Goal: Task Accomplishment & Management: Use online tool/utility

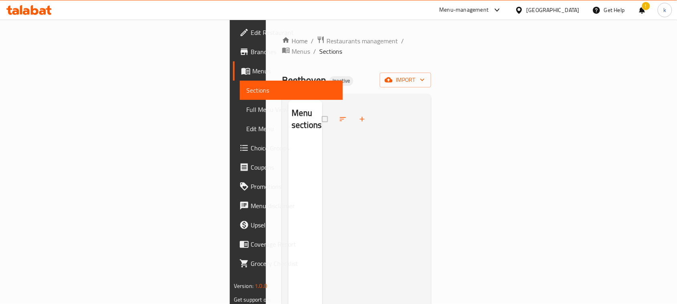
click at [43, 13] on icon at bounding box center [42, 11] width 7 height 7
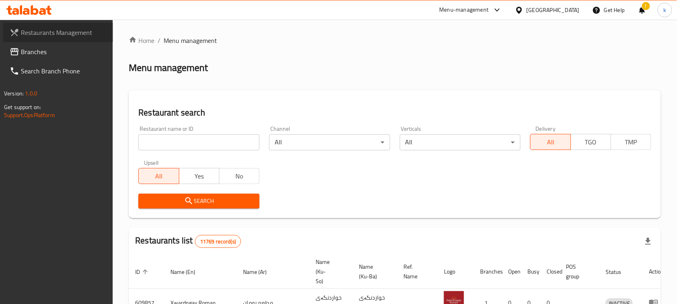
click at [29, 41] on link "Restaurants Management" at bounding box center [58, 32] width 110 height 19
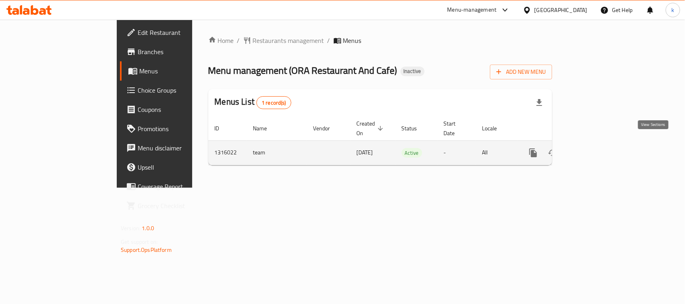
click at [595, 149] on icon "enhanced table" at bounding box center [590, 152] width 7 height 7
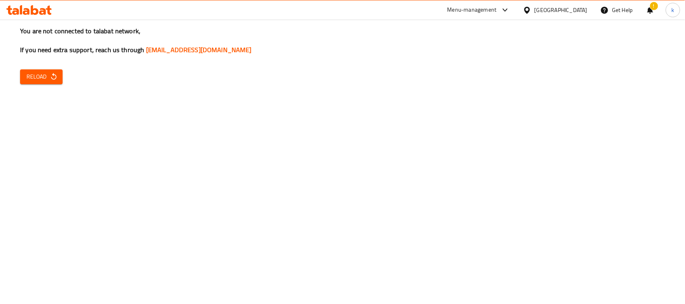
click at [45, 79] on span "Reload" at bounding box center [41, 77] width 30 height 10
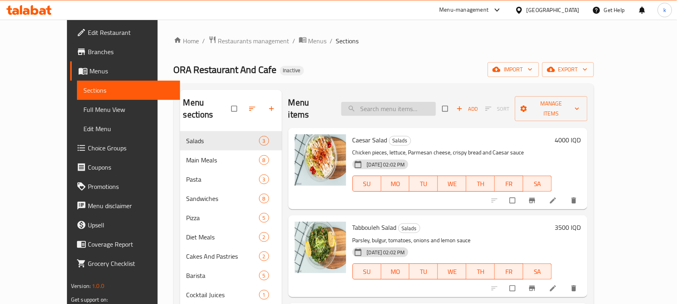
click at [414, 105] on input "search" at bounding box center [388, 109] width 95 height 14
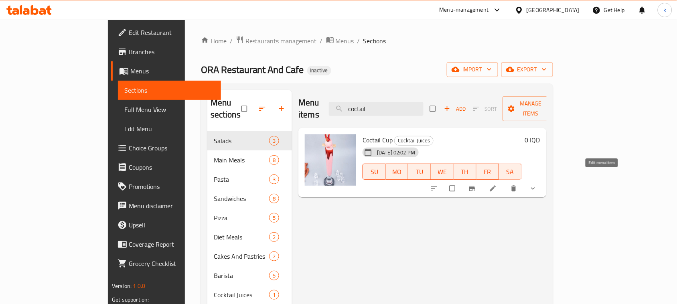
type input "coctail"
click at [496, 186] on icon at bounding box center [493, 189] width 6 height 6
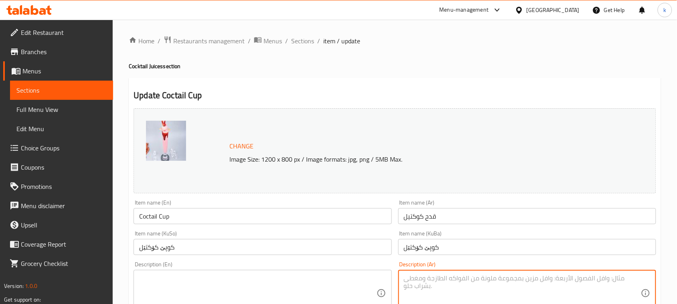
click at [462, 287] on textarea at bounding box center [522, 293] width 237 height 38
paste textarea "قدح كوكتيل من اختيارك"
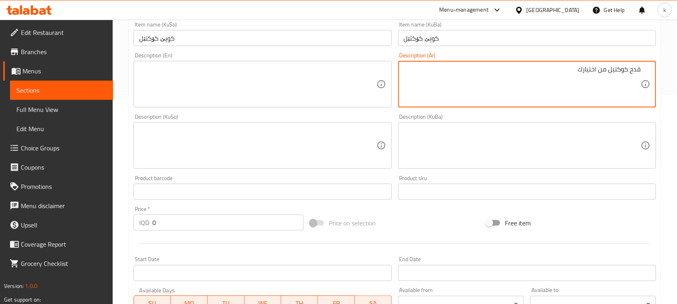
type textarea "قدح كوكتيل من اختيارك"
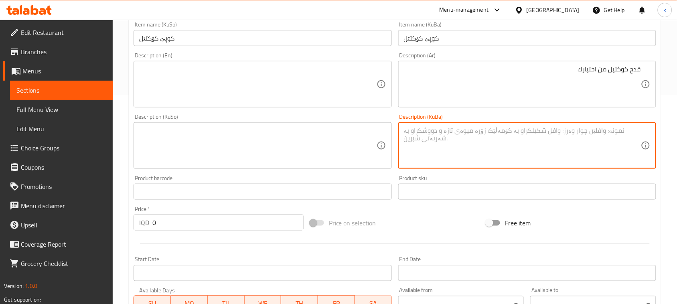
click at [614, 138] on textarea at bounding box center [522, 146] width 237 height 38
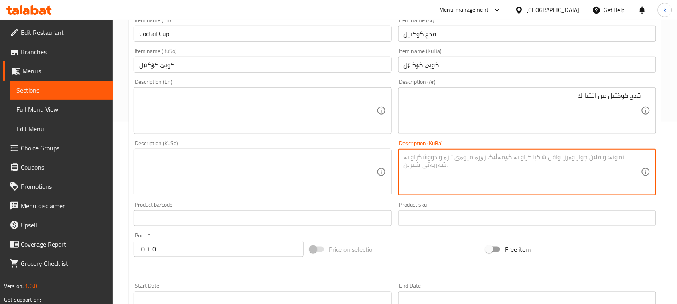
scroll to position [159, 0]
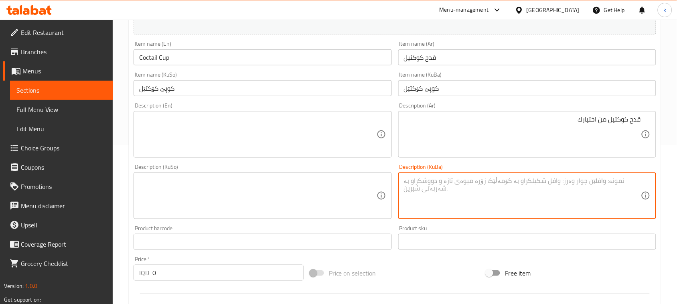
click at [420, 88] on input "کوپێ کۆکتێل" at bounding box center [527, 88] width 258 height 16
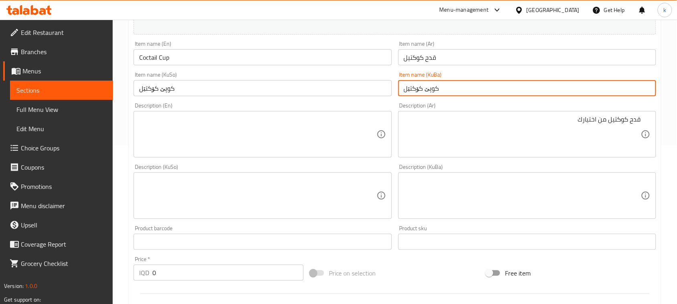
click at [420, 88] on input "کوپێ کۆکتێل" at bounding box center [527, 88] width 258 height 16
click at [589, 223] on div "Product sku Product sku" at bounding box center [527, 237] width 264 height 31
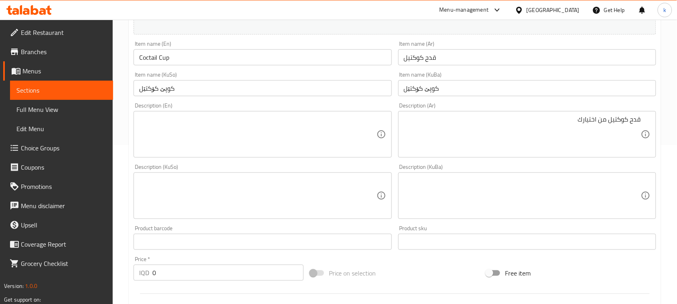
paste textarea "کوپێ کۆکتێل"
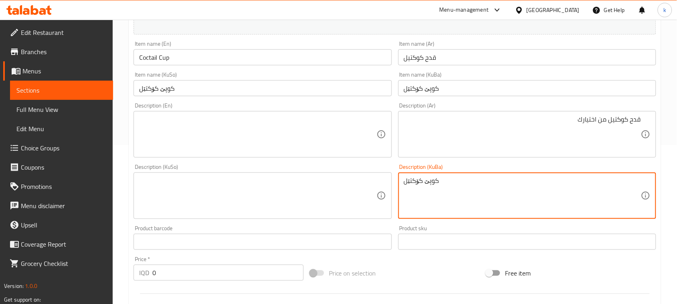
paste textarea "کوپێ کۆکتێل"
click at [560, 187] on textarea "کوپێ کۆکتێل" at bounding box center [522, 196] width 237 height 38
drag, startPoint x: 561, startPoint y: 181, endPoint x: 684, endPoint y: 181, distance: 124.0
click at [596, 181] on textarea "کوپێ کۆکتێل با پێی هەڵبژاردەت" at bounding box center [522, 196] width 237 height 38
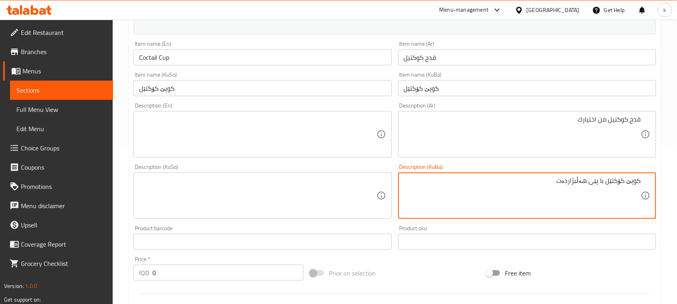
drag, startPoint x: 602, startPoint y: 179, endPoint x: 608, endPoint y: 185, distance: 8.2
click at [602, 179] on textarea "کوپێ کۆکتێل با پێی هەڵبژاردەت" at bounding box center [522, 196] width 237 height 38
drag, startPoint x: 560, startPoint y: 181, endPoint x: 684, endPoint y: 169, distance: 124.9
type textarea "کوپێ کۆکتێل بە پێی هەڵبژاردەت"
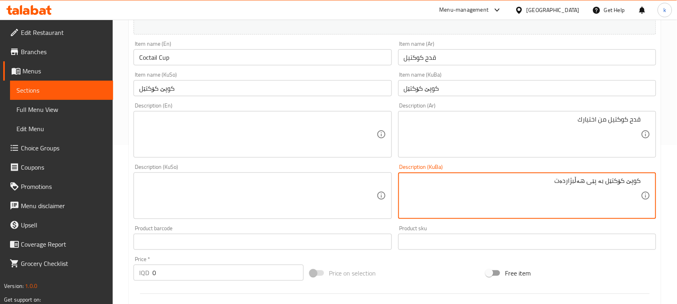
click at [326, 206] on textarea at bounding box center [257, 196] width 237 height 38
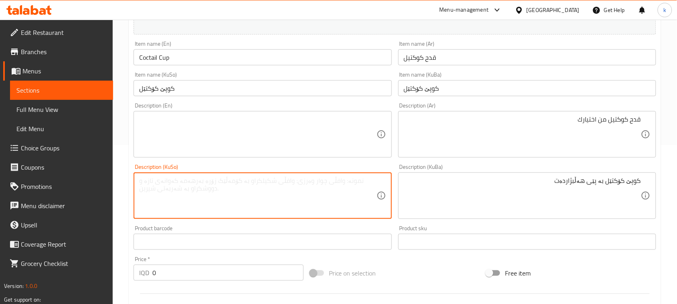
paste textarea "کوپێ کۆکتێل بە پێی هەڵبژاردەت"
type textarea "کوپێ کۆکتێل بە پێی هەڵبژاردەت"
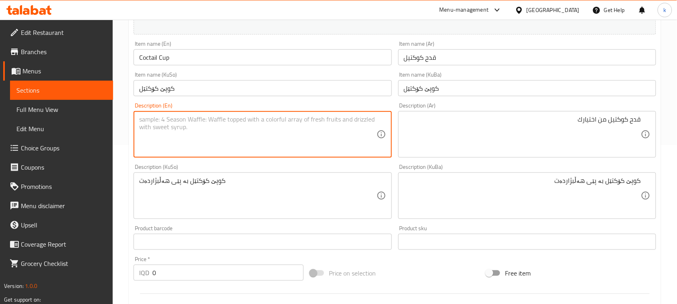
click at [167, 137] on textarea at bounding box center [257, 135] width 237 height 38
click at [200, 122] on textarea at bounding box center [257, 135] width 237 height 38
paste textarea "Cocktail cup of your choice"
click at [177, 117] on textarea "Cocktail cup of your choice" at bounding box center [257, 135] width 237 height 38
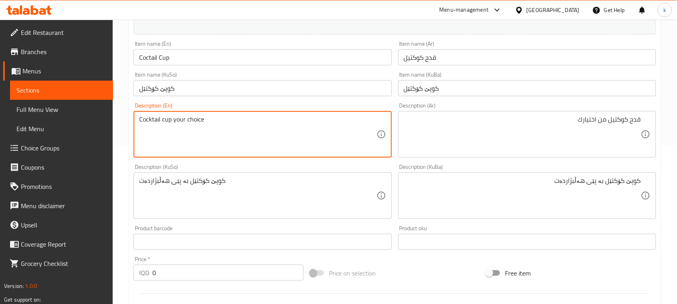
click at [207, 121] on textarea "Cocktail cup your choice" at bounding box center [257, 135] width 237 height 38
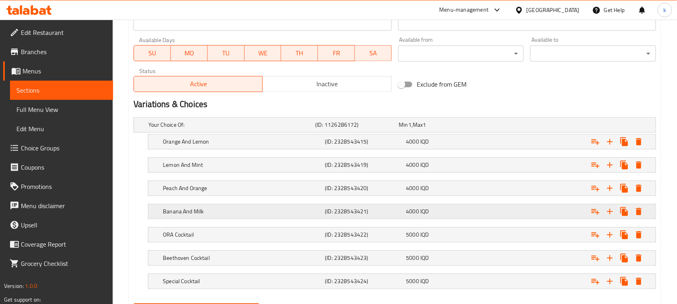
scroll to position [502, 0]
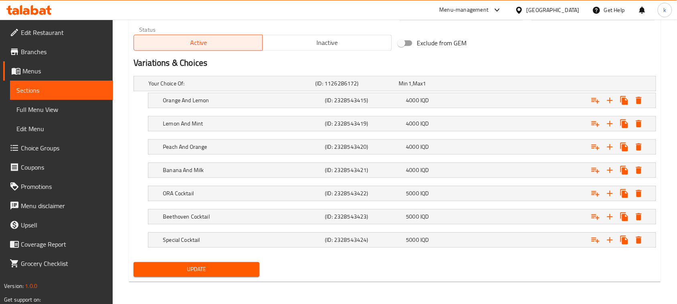
type textarea "Cocktail cup your choice of"
click at [225, 270] on span "Update" at bounding box center [196, 269] width 113 height 10
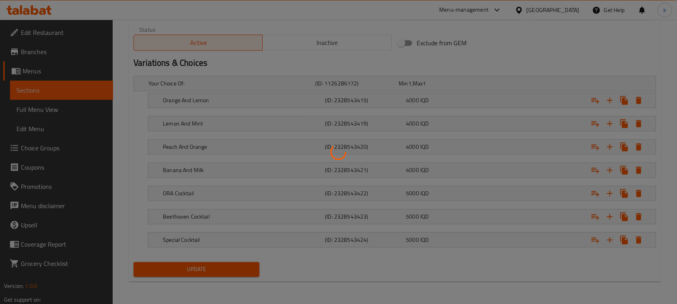
click at [37, 113] on div at bounding box center [338, 152] width 677 height 304
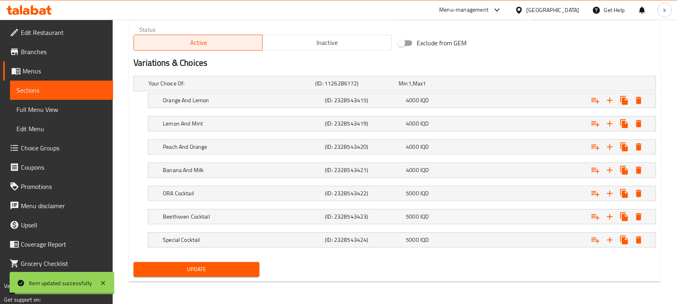
click at [43, 111] on span "Full Menu View" at bounding box center [61, 110] width 90 height 10
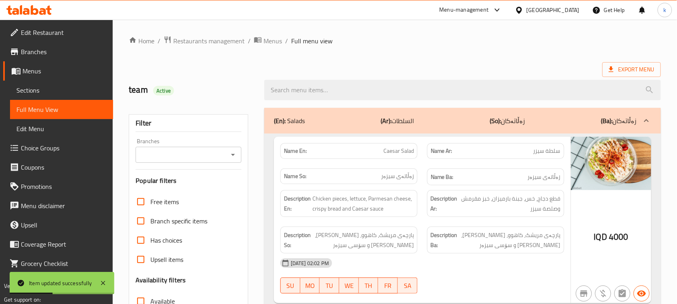
click at [232, 156] on icon "Open" at bounding box center [233, 155] width 10 height 10
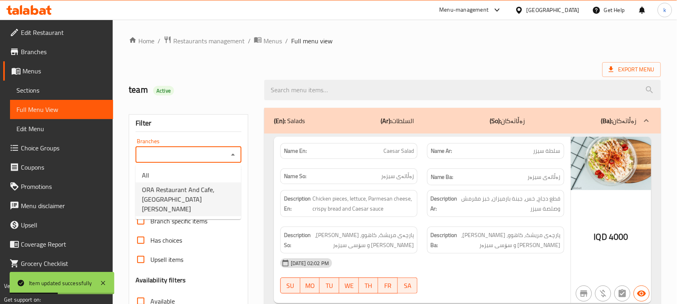
click at [191, 188] on span "ORA Restaurant And Cafe, Al Dora" at bounding box center [188, 199] width 93 height 29
type input "ORA Restaurant And Cafe, Al Dora"
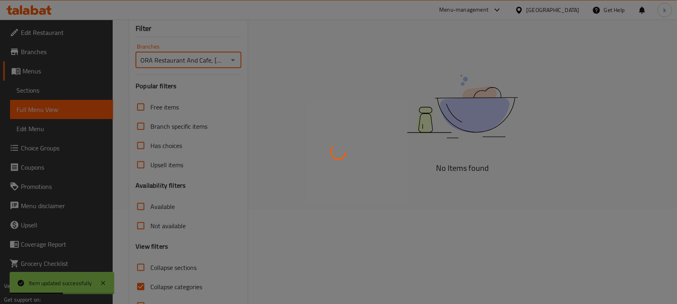
scroll to position [123, 0]
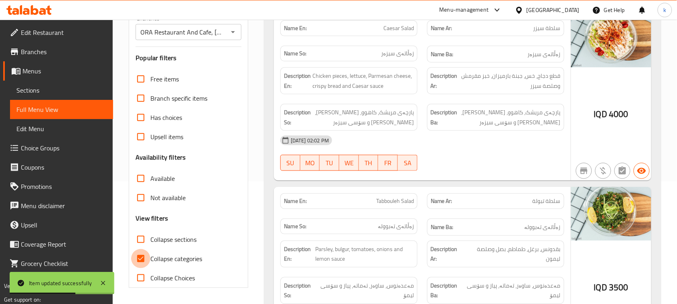
click at [139, 260] on input "Collapse categories" at bounding box center [140, 258] width 19 height 19
checkbox input "false"
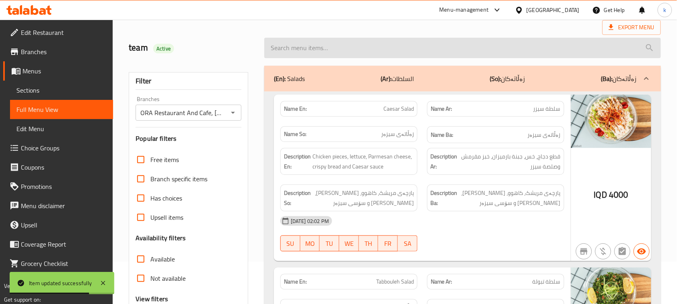
scroll to position [0, 0]
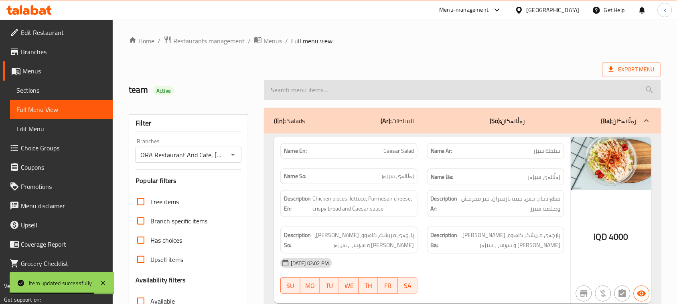
click at [323, 91] on input "search" at bounding box center [462, 90] width 397 height 20
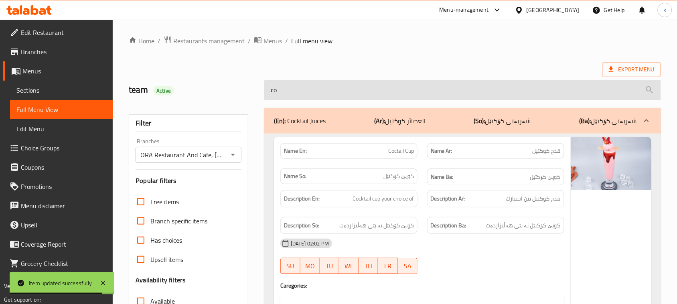
type input "coc"
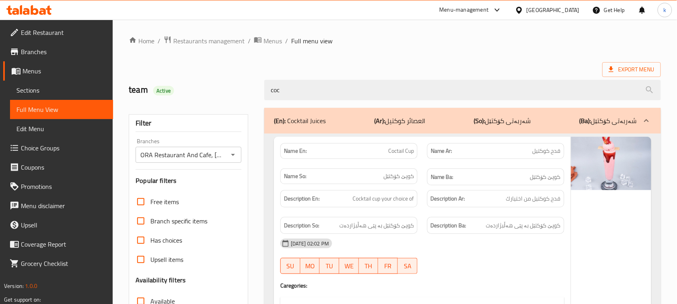
drag, startPoint x: 306, startPoint y: 91, endPoint x: 237, endPoint y: 107, distance: 71.2
click at [223, 103] on div "team Active coc" at bounding box center [395, 90] width 542 height 36
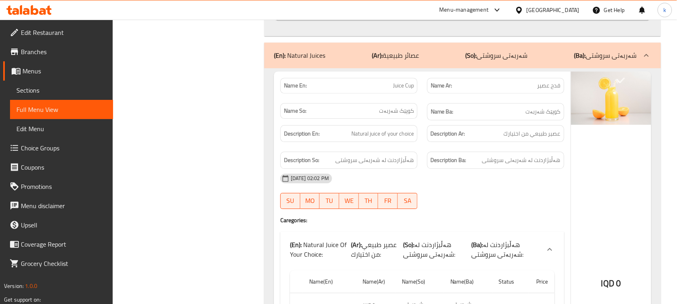
scroll to position [7923, 0]
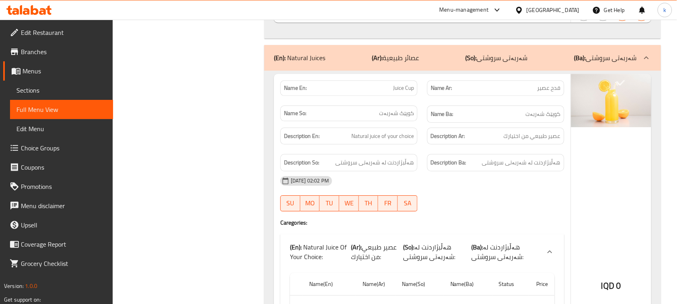
click at [37, 10] on icon at bounding box center [35, 10] width 8 height 10
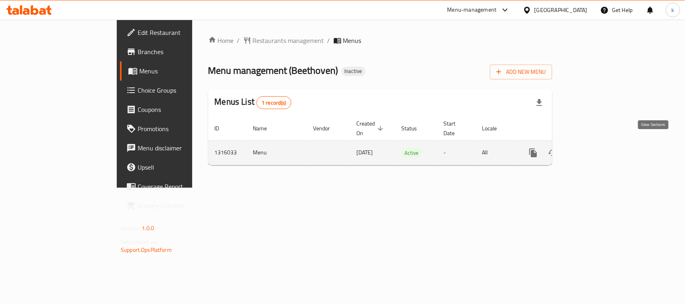
click at [596, 148] on icon "enhanced table" at bounding box center [591, 153] width 10 height 10
